Goal: Task Accomplishment & Management: Manage account settings

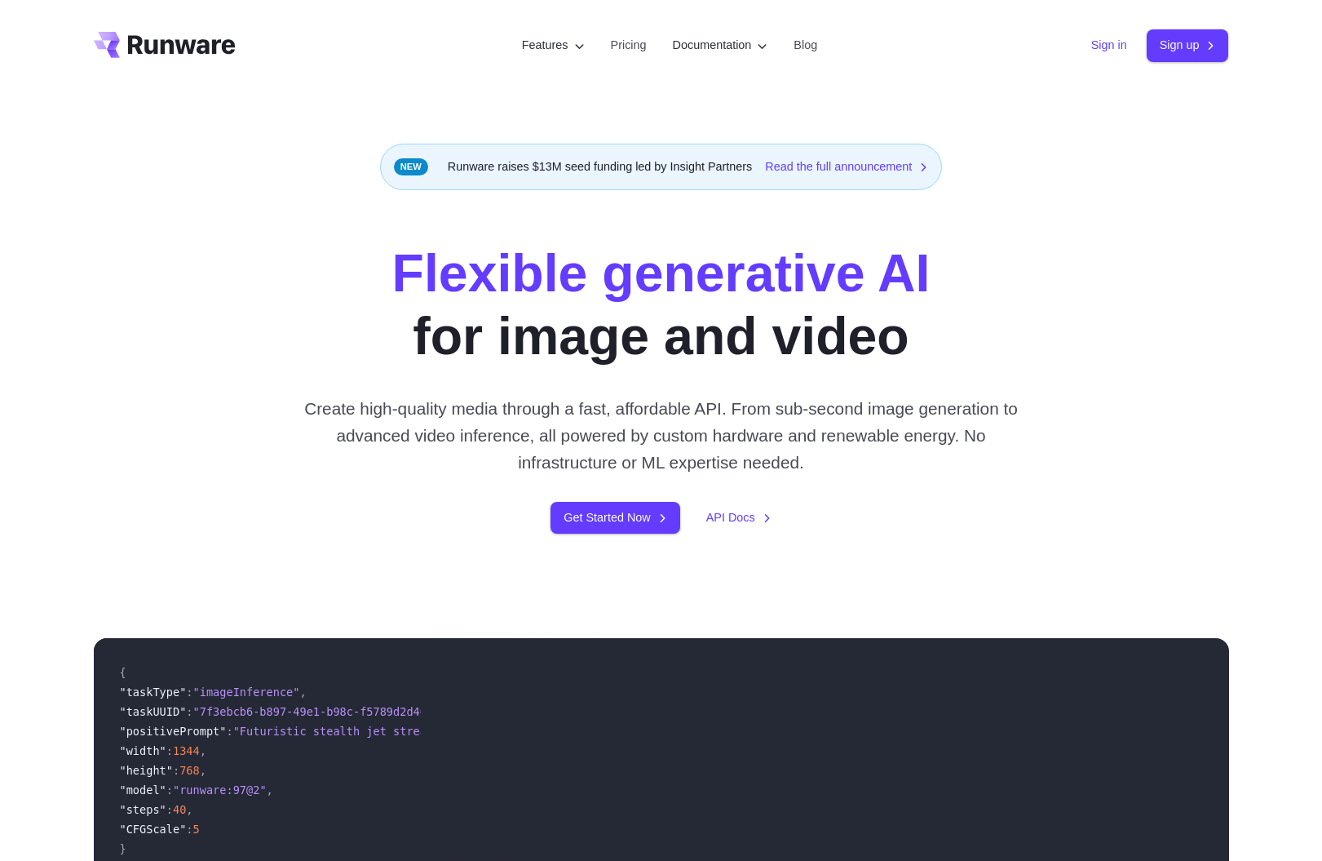
click at [1100, 48] on link "Sign in" at bounding box center [1109, 45] width 36 height 19
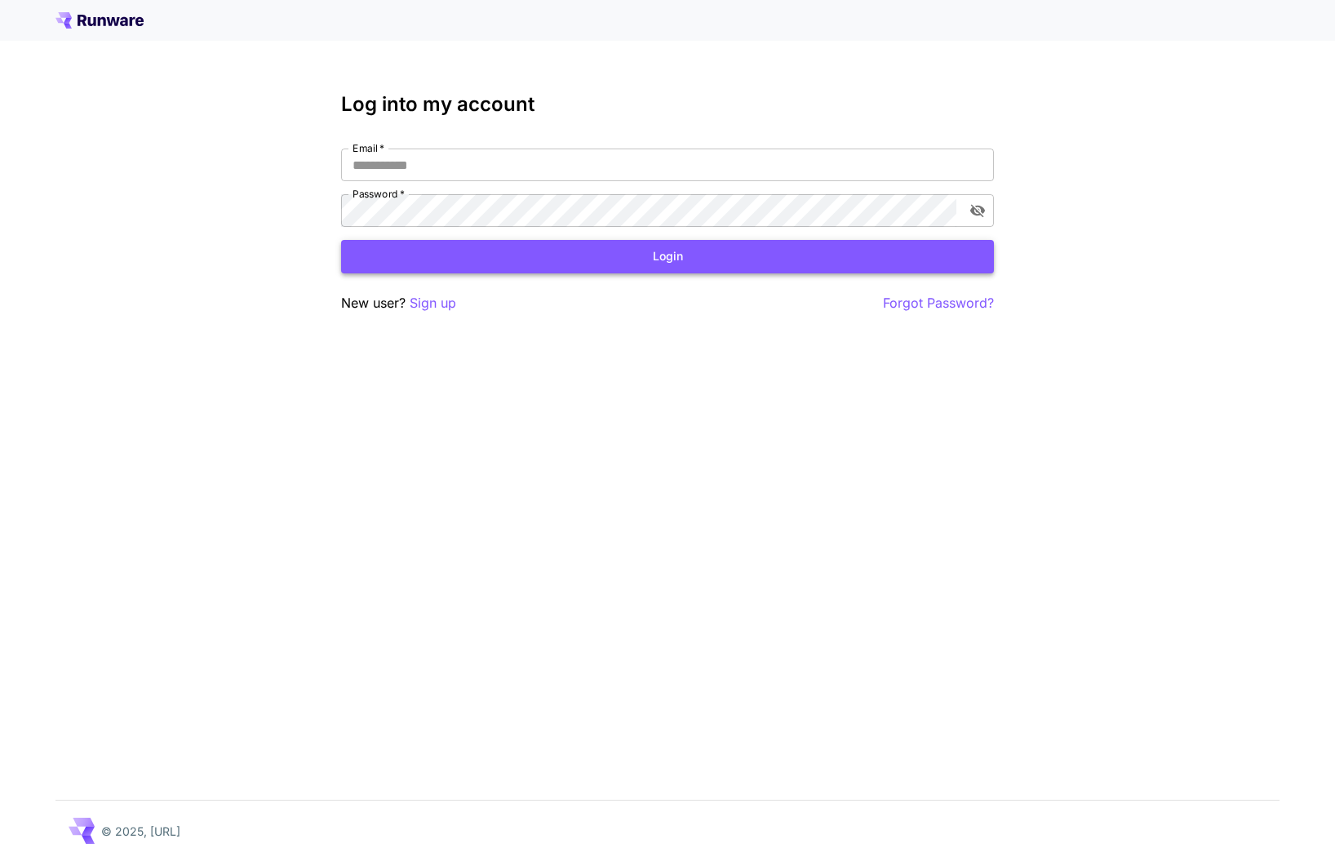
type input "**********"
click at [480, 254] on button "Login" at bounding box center [667, 256] width 653 height 33
